Goal: Transaction & Acquisition: Purchase product/service

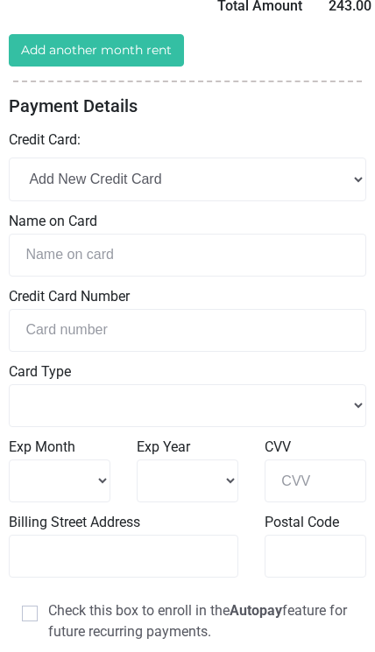
scroll to position [399, 0]
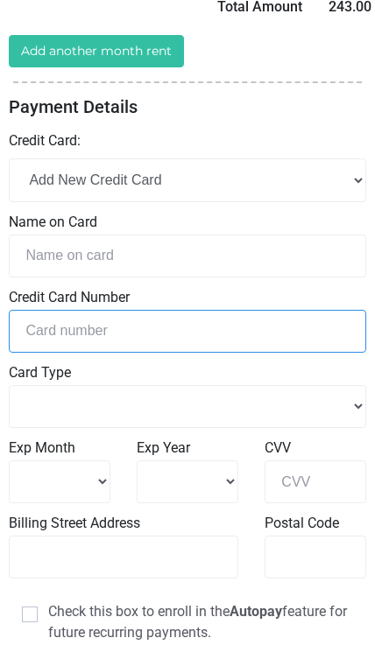
click at [298, 314] on input "tel" at bounding box center [187, 331] width 357 height 43
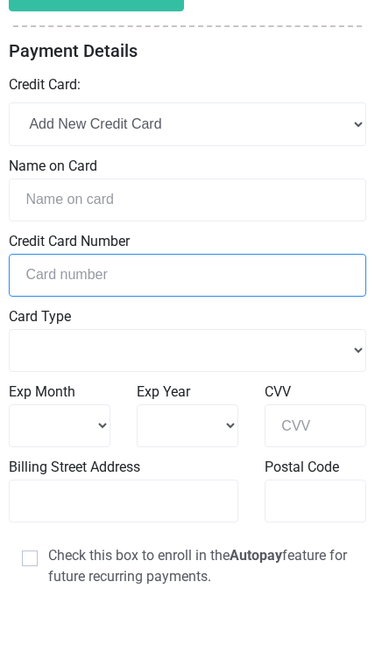
scroll to position [456, 0]
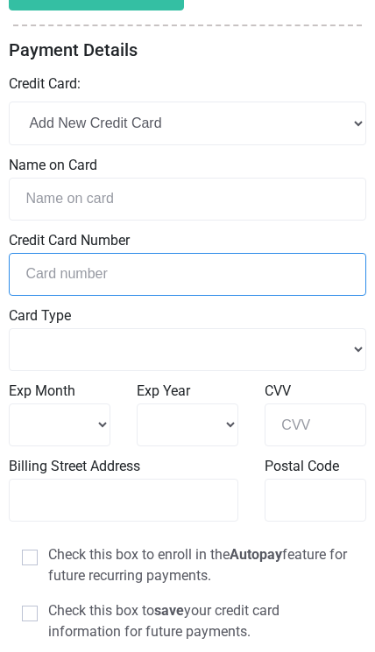
select select
type input "4031632046626060"
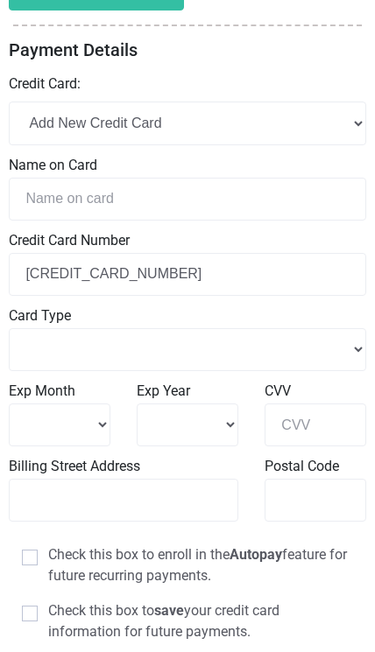
select select "Visa"
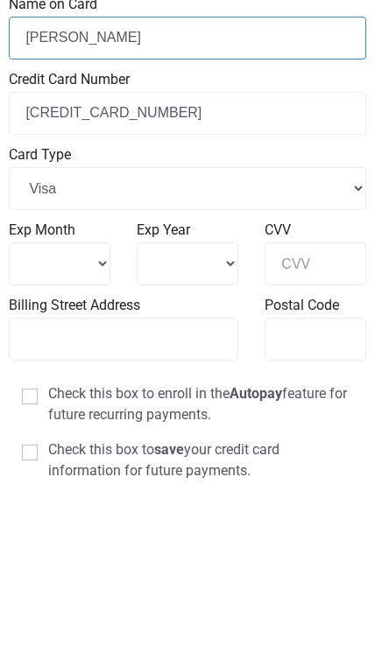
type input "Dequincey Simmons"
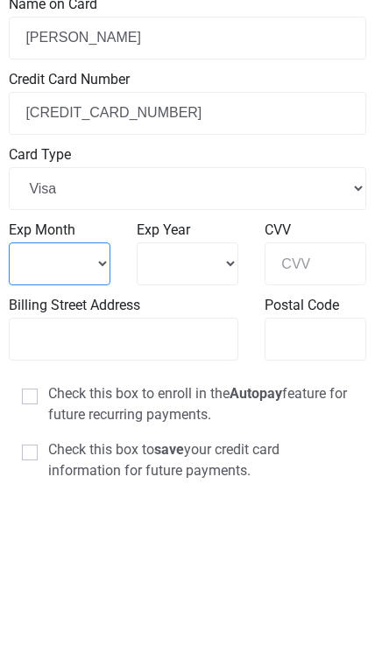
click at [80, 404] on select "1 2 3 4" at bounding box center [60, 425] width 102 height 43
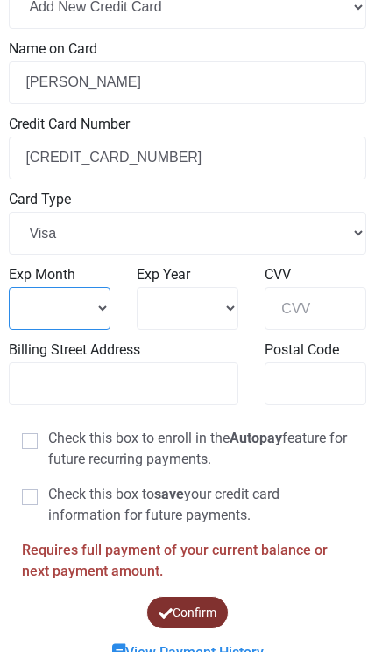
select select "8"
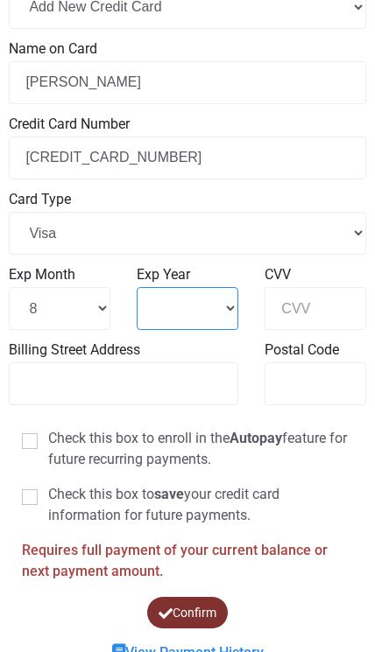
click at [229, 306] on select "2025 2026 2027 2028" at bounding box center [188, 308] width 102 height 43
select select "2030"
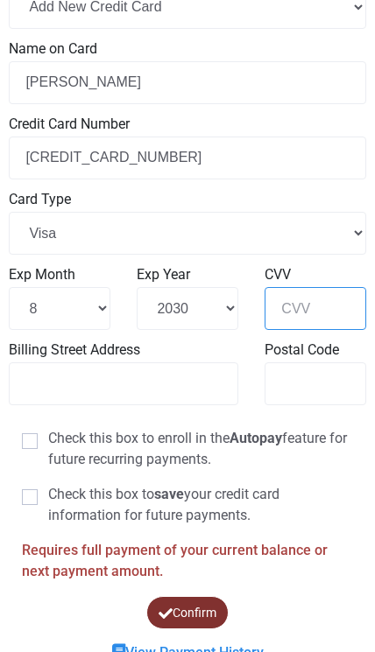
click at [331, 312] on input "CVV" at bounding box center [315, 308] width 102 height 43
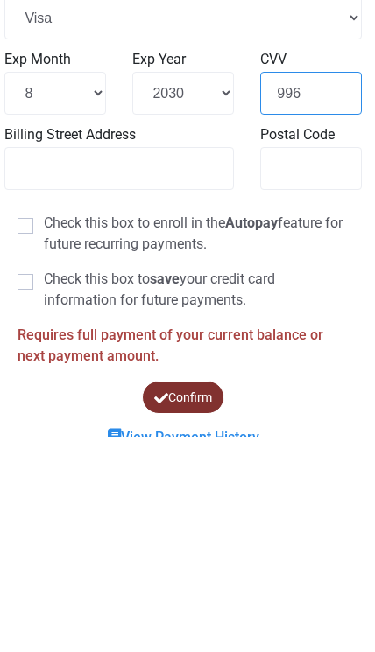
type input "996"
click at [40, 484] on label "Check this box to save your credit card information for future payments." at bounding box center [183, 505] width 331 height 42
click at [44, 484] on input "Check this box to save your credit card information for future payments." at bounding box center [49, 489] width 11 height 11
checkbox input "true"
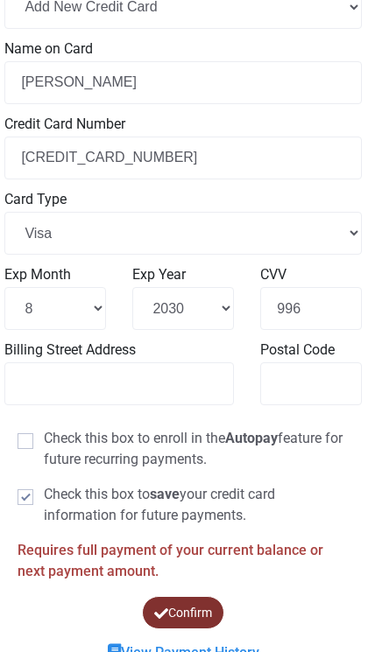
click at [204, 603] on button "Confirm" at bounding box center [183, 612] width 82 height 32
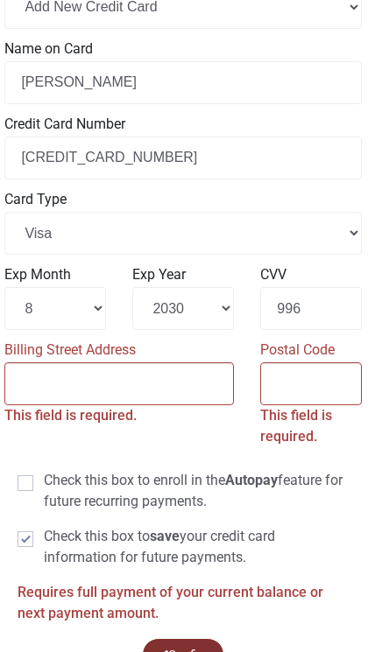
click at [191, 392] on input "Billing Street Address" at bounding box center [118, 383] width 229 height 43
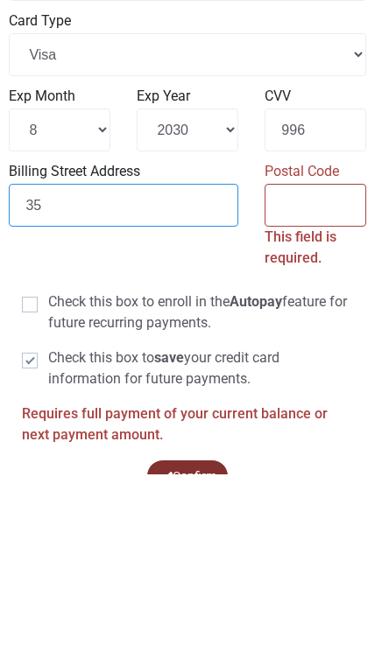
type input "3"
type input "2503 Hiers Ct Hephzibah, Ga"
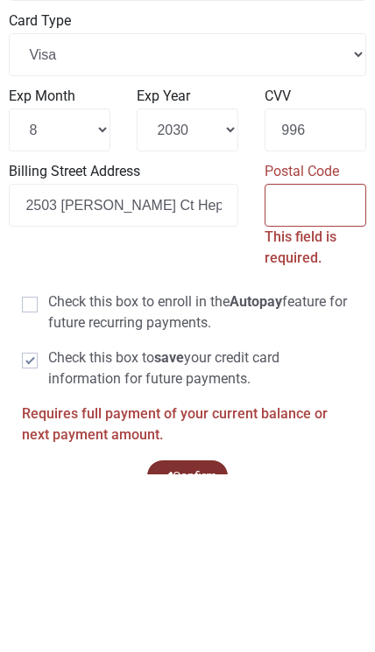
click at [307, 362] on input "Postal Code" at bounding box center [315, 383] width 102 height 43
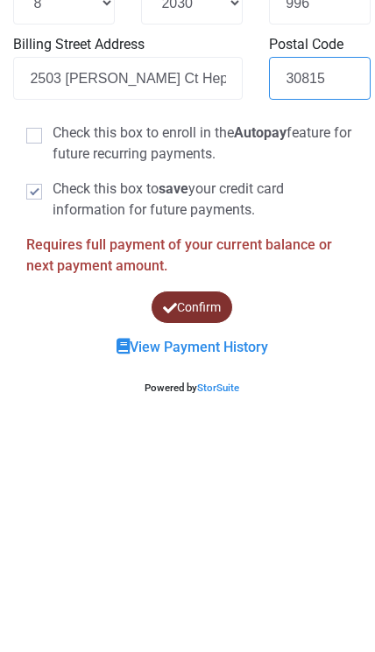
scroll to position [644, 0]
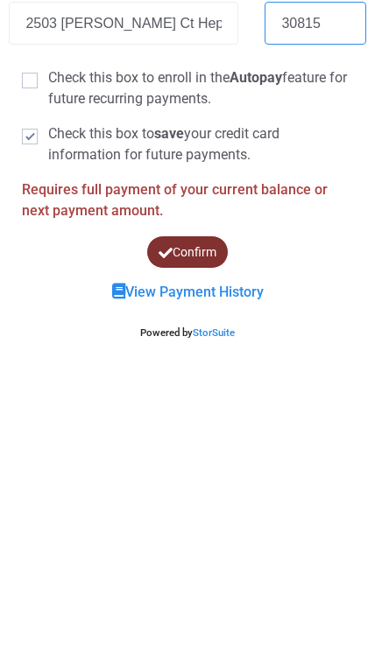
type input "30815"
click at [208, 524] on button "Confirm" at bounding box center [187, 541] width 84 height 34
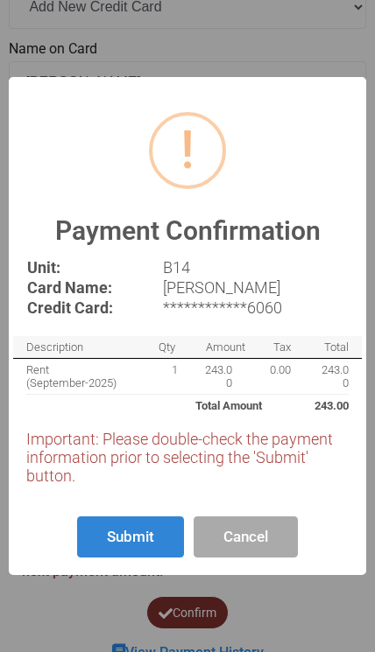
click at [151, 558] on button "Submit" at bounding box center [130, 537] width 107 height 41
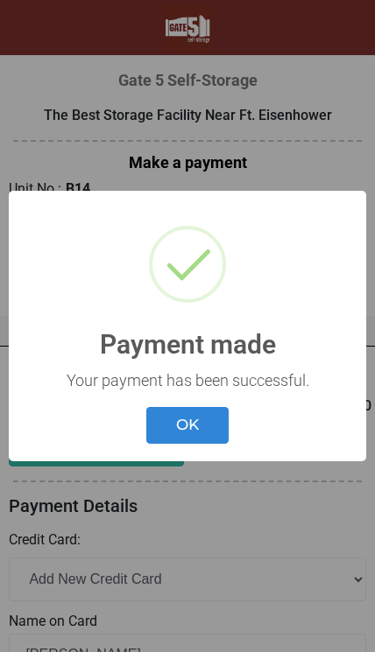
click at [198, 427] on button "OK" at bounding box center [187, 426] width 82 height 38
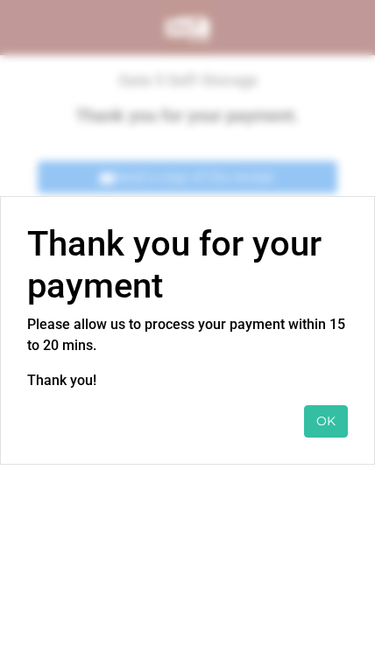
click at [315, 423] on button "OK" at bounding box center [326, 421] width 44 height 32
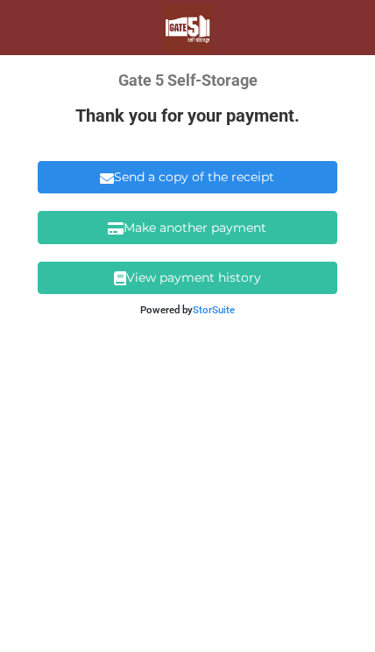
click at [294, 187] on link "Send a copy of the receipt" at bounding box center [187, 177] width 299 height 32
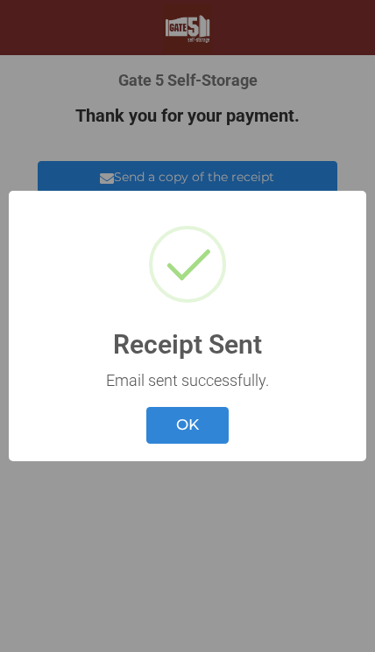
click at [192, 434] on button "OK" at bounding box center [187, 426] width 82 height 38
